Goal: Information Seeking & Learning: Understand process/instructions

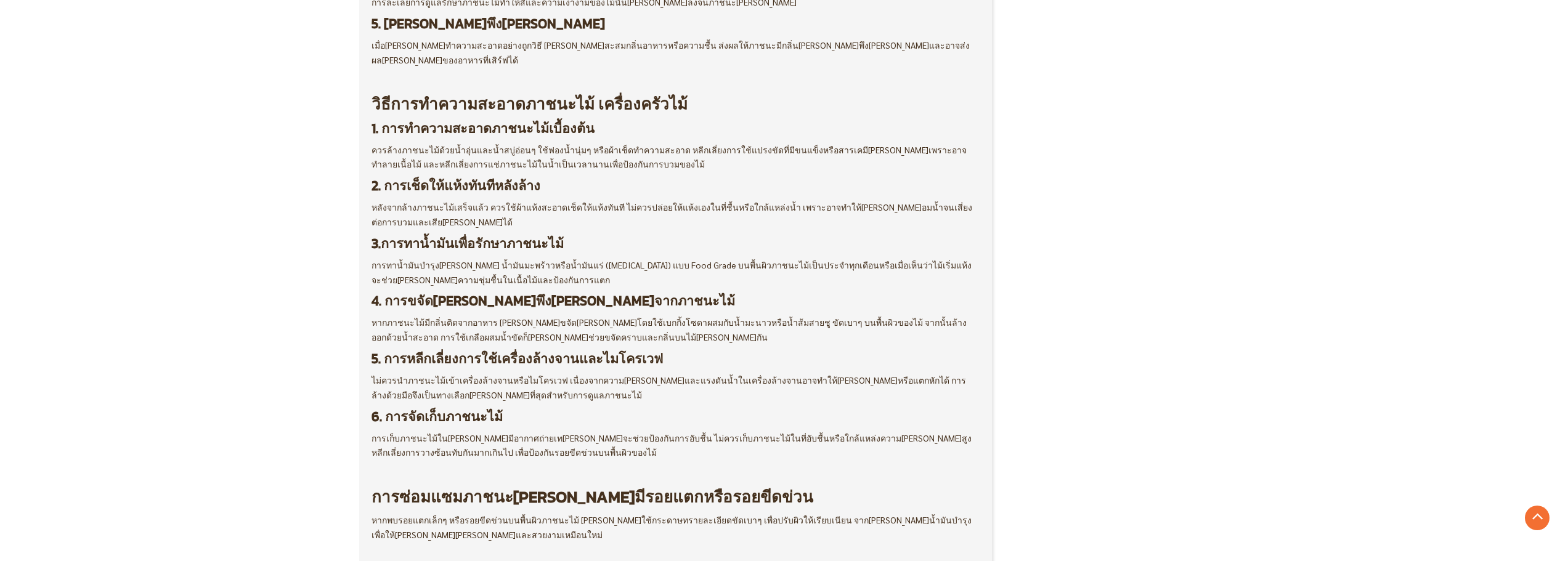
scroll to position [871, 0]
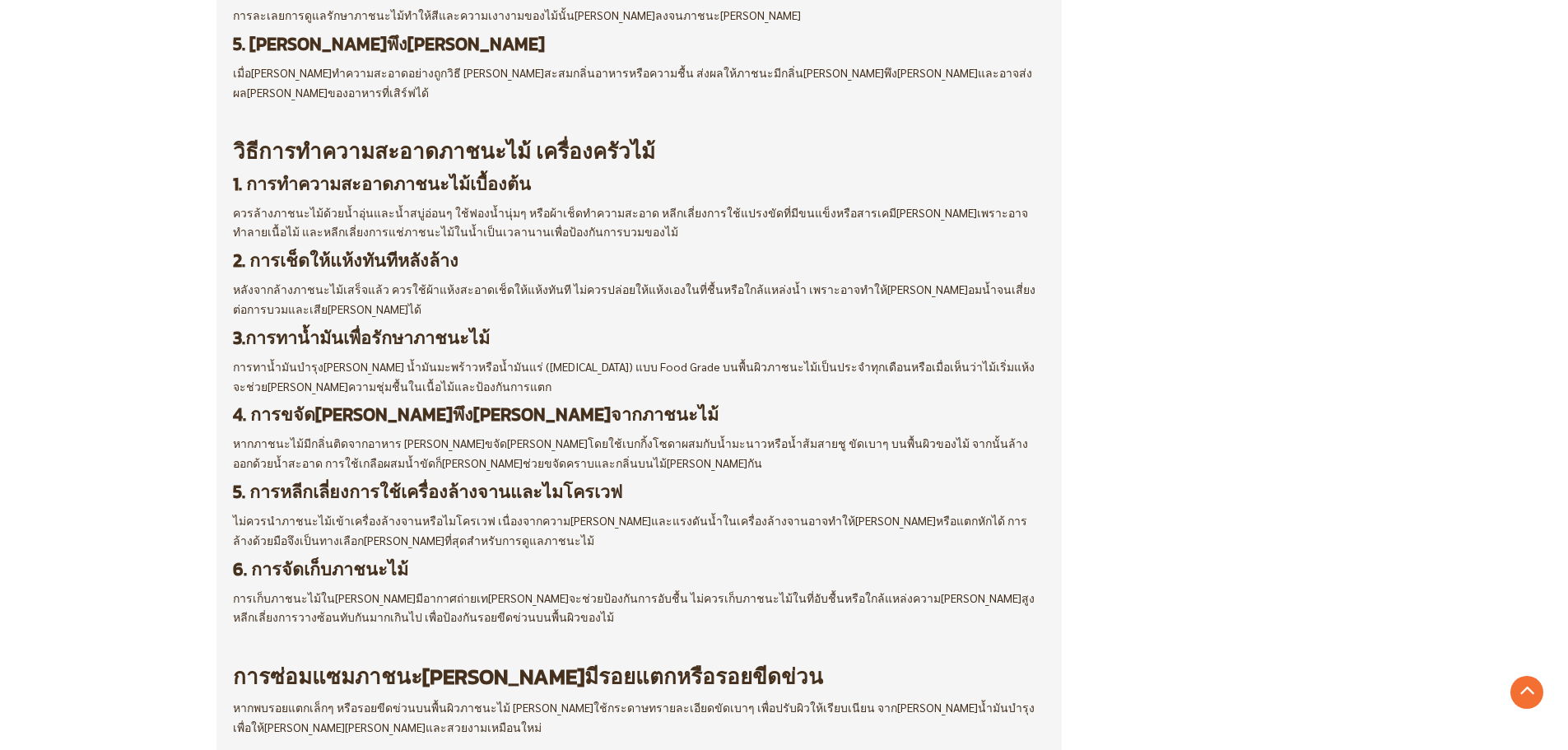
scroll to position [1153, 0]
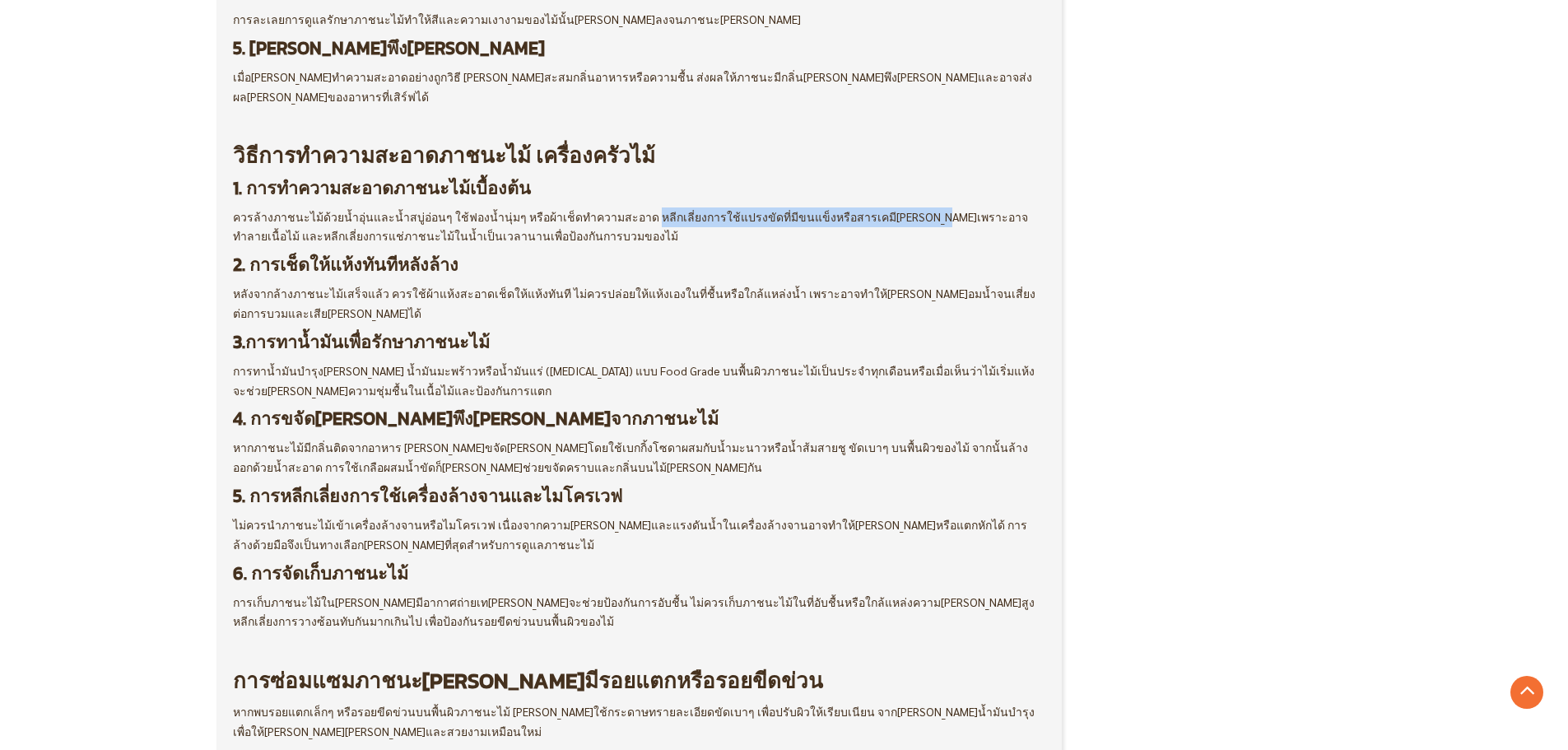
drag, startPoint x: 630, startPoint y: 157, endPoint x: 882, endPoint y: 156, distance: 251.9
click at [882, 209] on span "ควรล้างภาชนะไม้ด้วยน้ำอุ่นและน้ำสบู่อ่อนๆ ใช้ฟองน้ำนุ่มๆ หรือผ้าเช็ดทำความสะอาด…" at bounding box center [630, 226] width 795 height 35
copy span "หลีกเลี่ยงการใช้แปรงขัดที่มีขนแข็งหรือสารเคมี[PERSON_NAME]"
click at [636, 209] on span "ควรล้างภาชนะไม้ด้วยน้ำอุ่นและน้ำสบู่อ่อนๆ ใช้ฟองน้ำนุ่มๆ หรือผ้าเช็ดทำความสะอาด…" at bounding box center [630, 226] width 795 height 35
drag, startPoint x: 629, startPoint y: 157, endPoint x: 879, endPoint y: 158, distance: 250.3
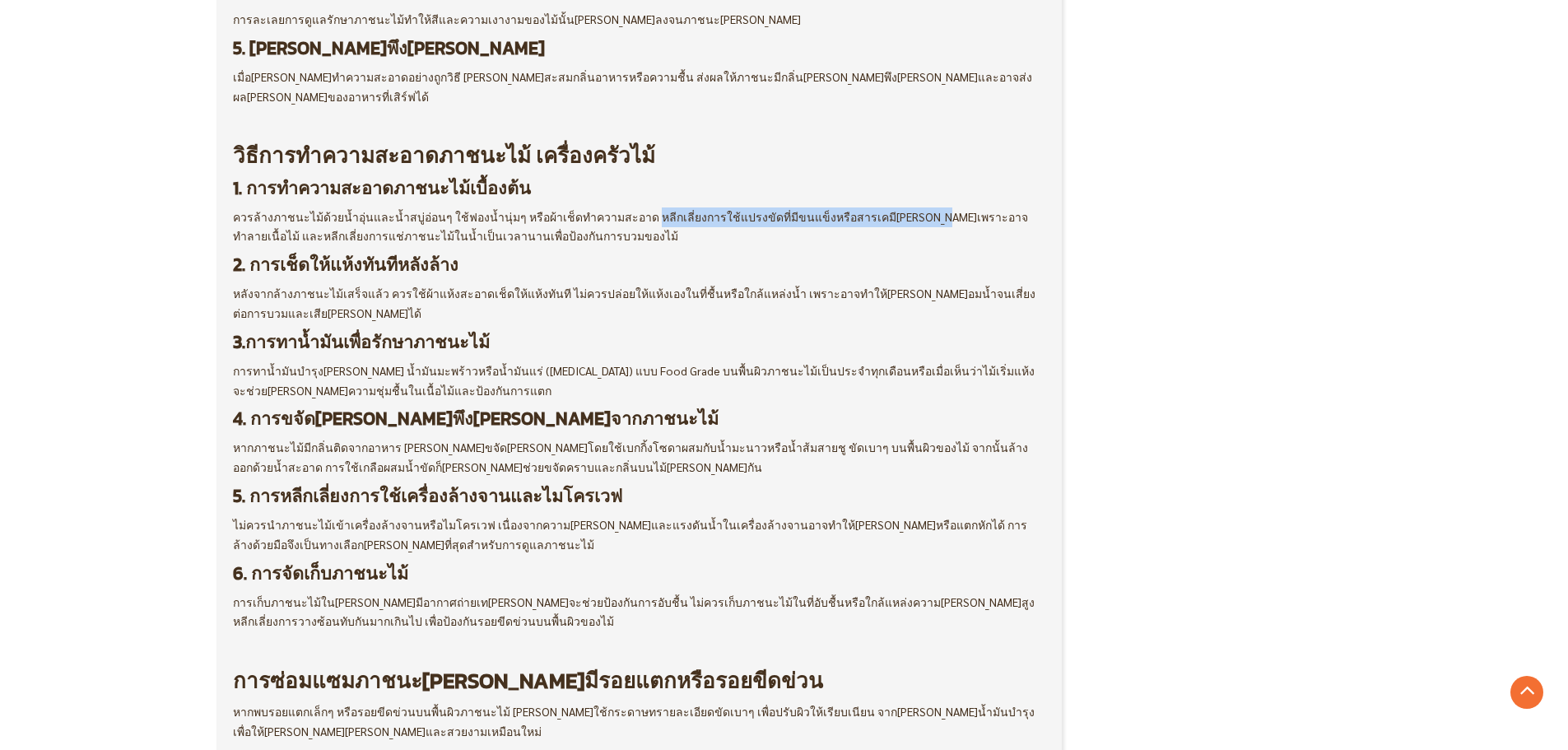
click at [879, 209] on span "ควรล้างภาชนะไม้ด้วยน้ำอุ่นและน้ำสบู่อ่อนๆ ใช้ฟองน้ำนุ่มๆ หรือผ้าเช็ดทำความสะอาด…" at bounding box center [630, 226] width 795 height 35
copy span "หลีกเลี่ยงการใช้แปรงขัดที่มีขนแข็งหรือสารเคมี[PERSON_NAME]"
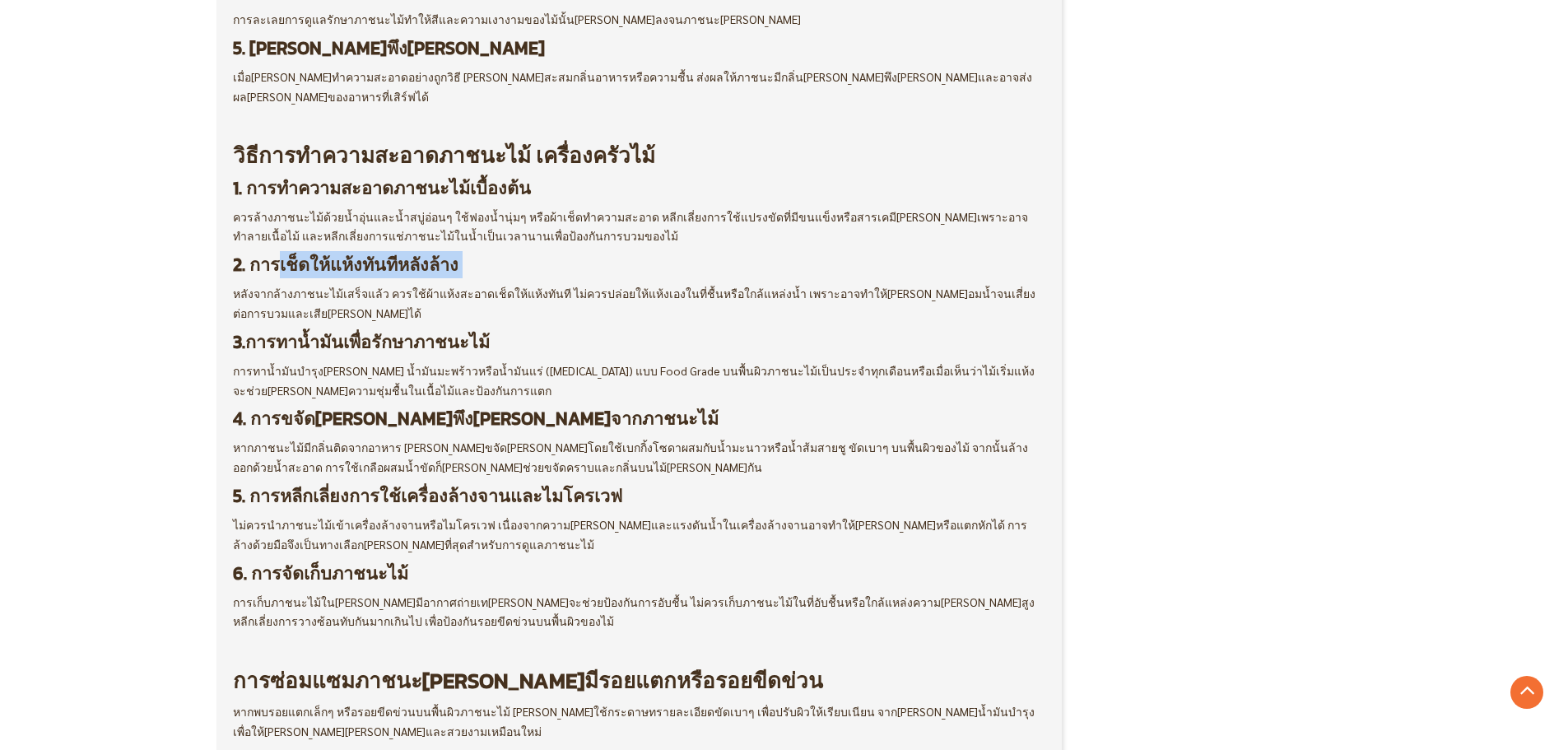
drag, startPoint x: 276, startPoint y: 207, endPoint x: 449, endPoint y: 208, distance: 172.9
click at [449, 254] on h3 "2. การเช็ดให้แห้งทันทีหลังล้าง" at bounding box center [639, 264] width 813 height 21
copy h3 "เช็ดให้แห้งทันทีหลังล้าง"
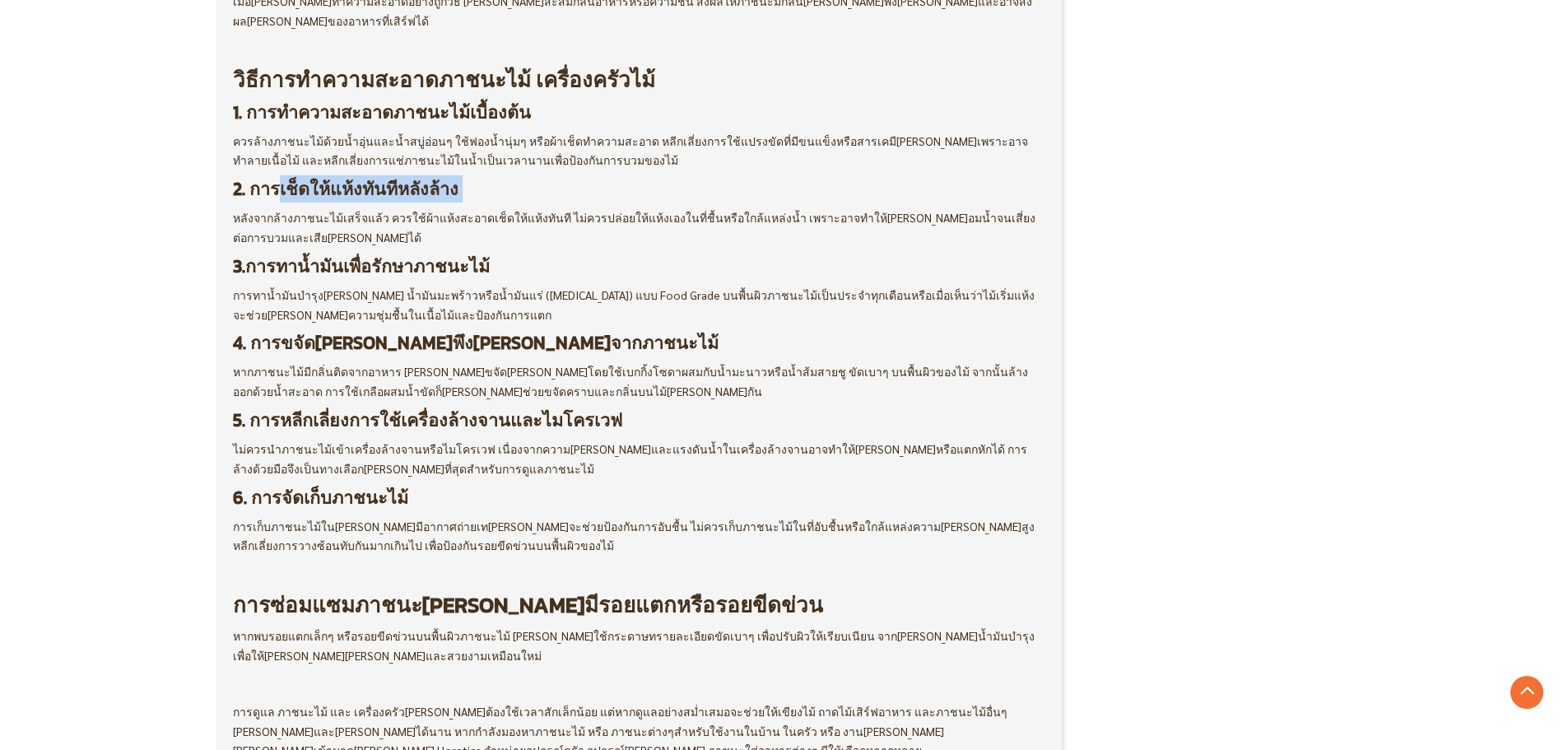
scroll to position [1235, 0]
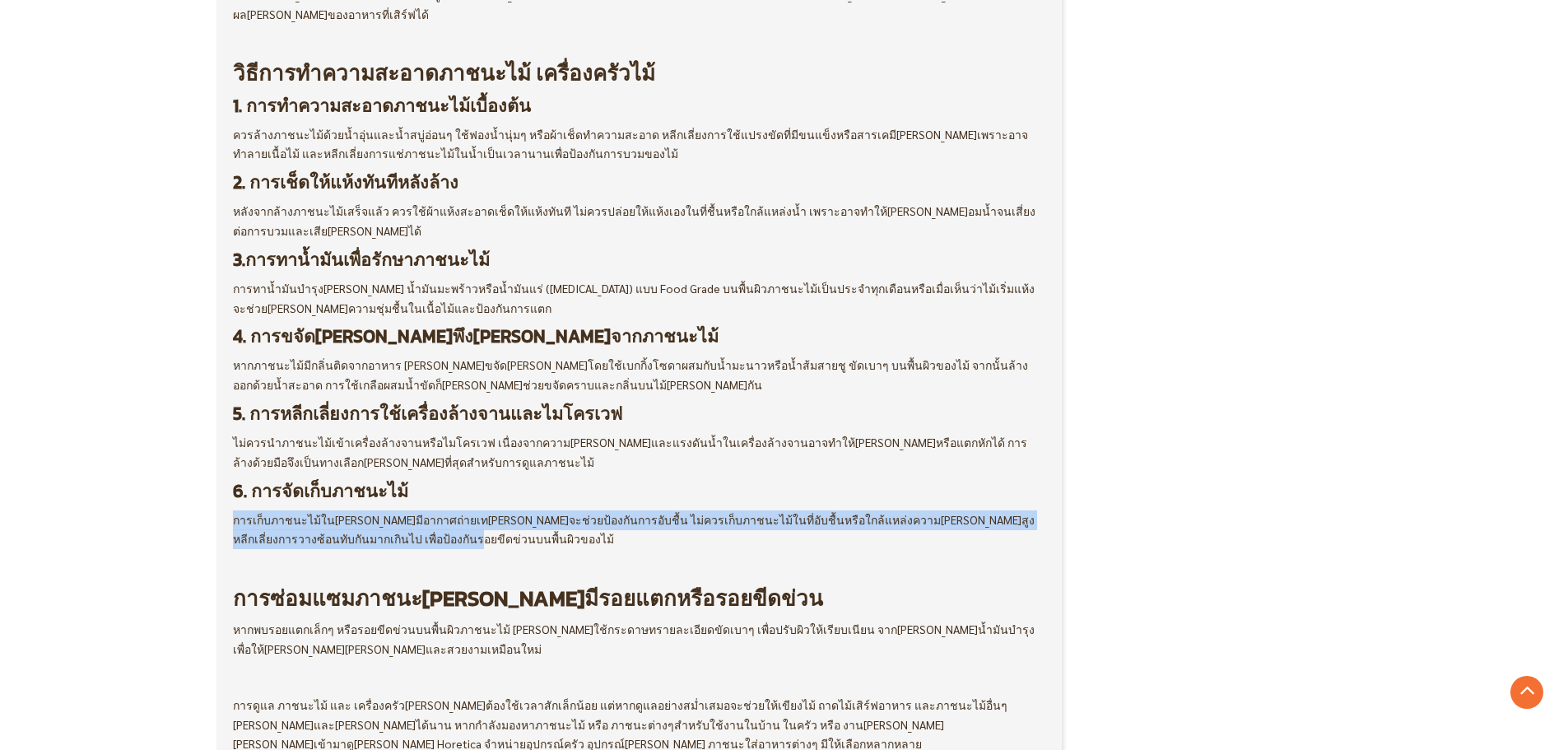
drag, startPoint x: 235, startPoint y: 459, endPoint x: 372, endPoint y: 487, distance: 140.3
click at [372, 510] on p "การเก็บภาชนะไม้ใน[PERSON_NAME]มีอากาศถ่ายเท[PERSON_NAME]จะช่วยป้องกันการอับชื้น…" at bounding box center [639, 530] width 813 height 40
copy span "การเก็บภาชนะไม้ใน[PERSON_NAME]มีอากาศถ่ายเท[PERSON_NAME]จะช่วยป้องกันการอับชื้น…"
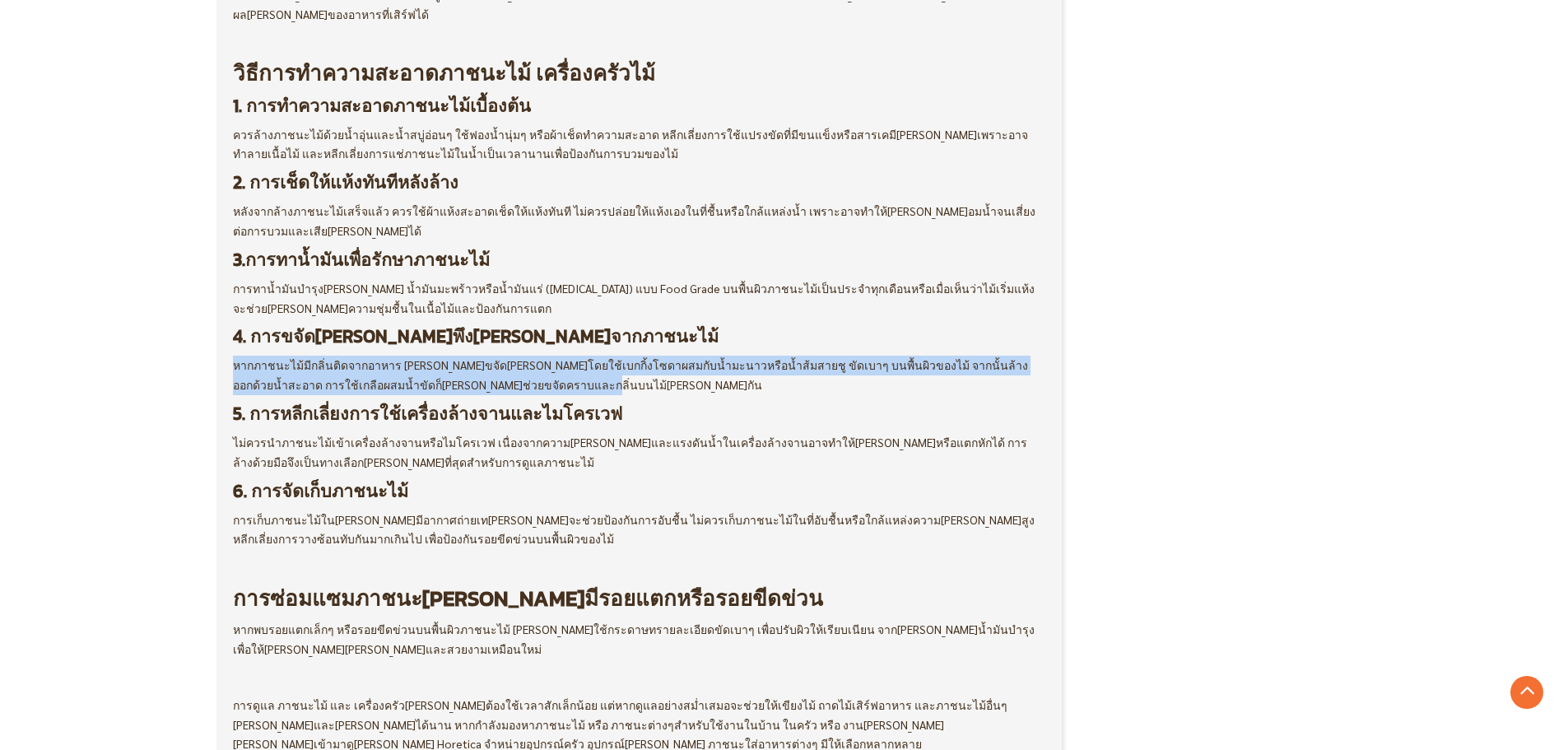
drag, startPoint x: 234, startPoint y: 307, endPoint x: 526, endPoint y: 328, distance: 293.0
click at [526, 356] on p "หากภาชนะไม้มีกลิ่นติดจากอาหาร [PERSON_NAME]ขจัด[PERSON_NAME]โดยใช้เบกกิ้งโซดาผส…" at bounding box center [639, 376] width 813 height 40
copy span "หากภาชนะไม้มีกลิ่นติดจากอาหาร [PERSON_NAME]ขจัด[PERSON_NAME]โดยใช้เบกกิ้งโซดาผส…"
drag, startPoint x: 270, startPoint y: 319, endPoint x: 244, endPoint y: 315, distance: 26.5
click at [269, 357] on span "หากภาชนะไม้มีกลิ่นติดจากอาหาร [PERSON_NAME]ขจัด[PERSON_NAME]โดยใช้เบกกิ้งโซดาผส…" at bounding box center [630, 374] width 795 height 35
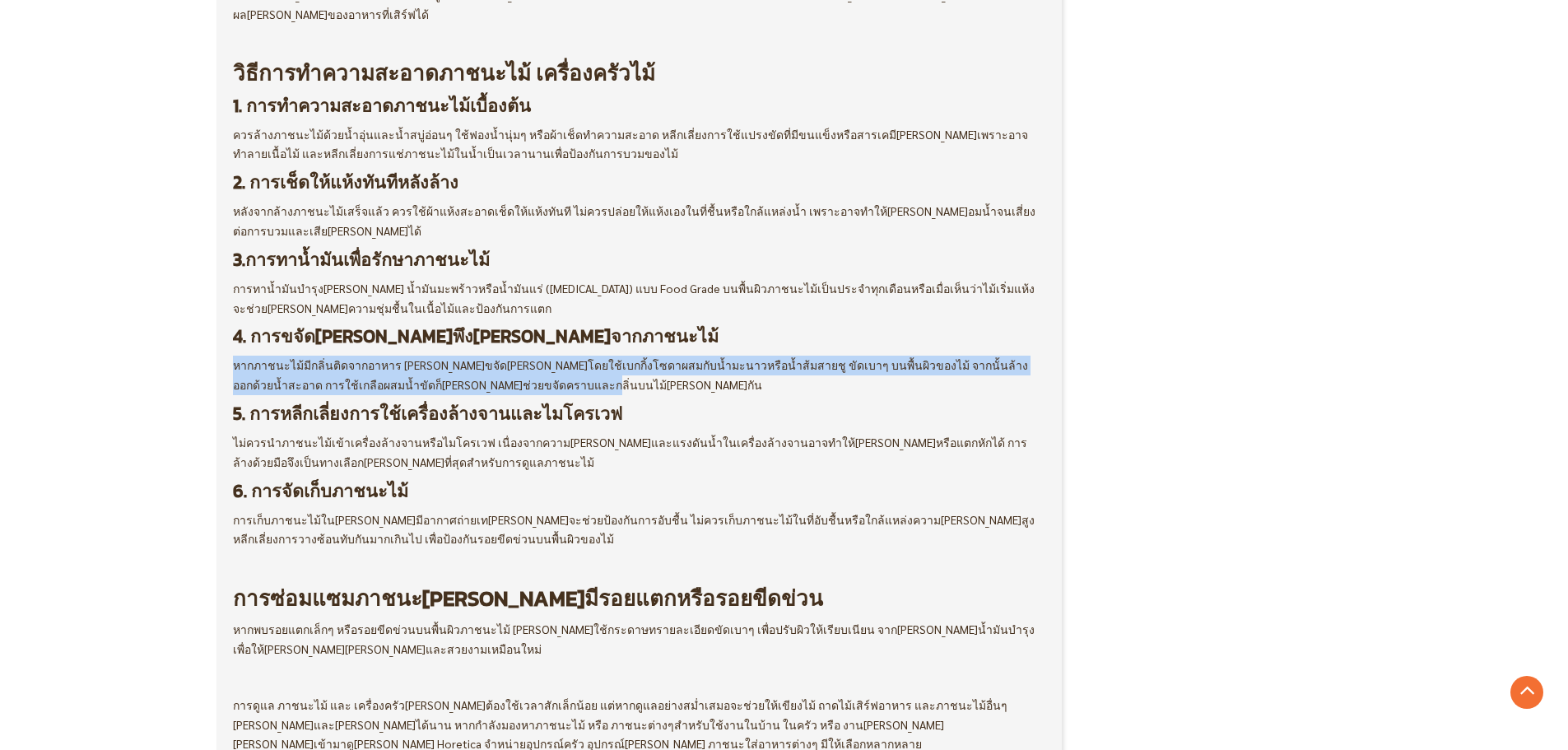
click at [238, 357] on span "หากภาชนะไม้มีกลิ่นติดจากอาหาร [PERSON_NAME]ขจัด[PERSON_NAME]โดยใช้เบกกิ้งโซดาผส…" at bounding box center [630, 374] width 795 height 35
drag, startPoint x: 233, startPoint y: 307, endPoint x: 558, endPoint y: 323, distance: 325.6
click at [558, 356] on p "หากภาชนะไม้มีกลิ่นติดจากอาหาร [PERSON_NAME]ขจัด[PERSON_NAME]โดยใช้เบกกิ้งโซดาผส…" at bounding box center [639, 376] width 813 height 40
copy span "หากภาชนะไม้มีกลิ่นติดจากอาหาร [PERSON_NAME]ขจัด[PERSON_NAME]โดยใช้เบกกิ้งโซดาผส…"
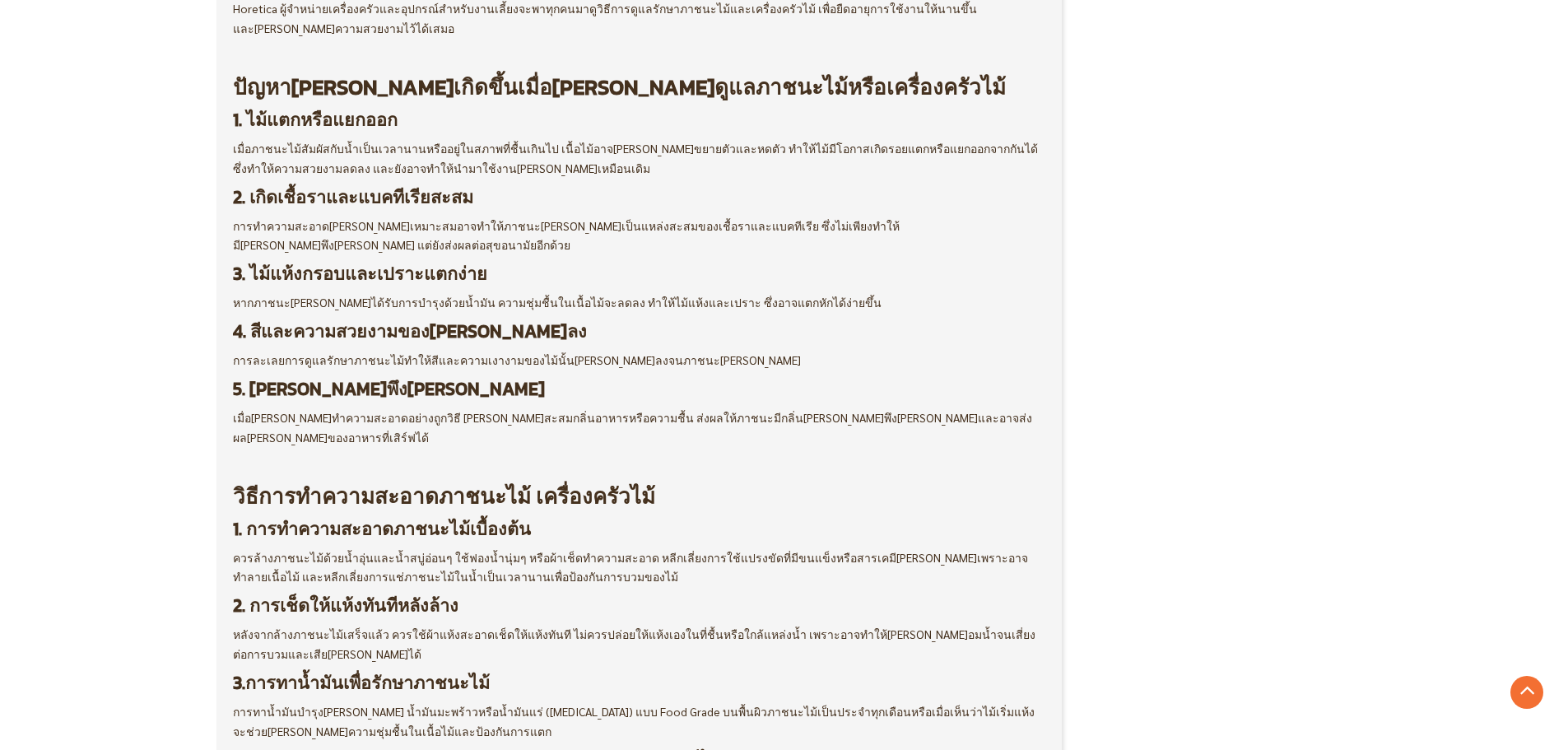
scroll to position [823, 0]
